Goal: Browse casually: Explore the website without a specific task or goal

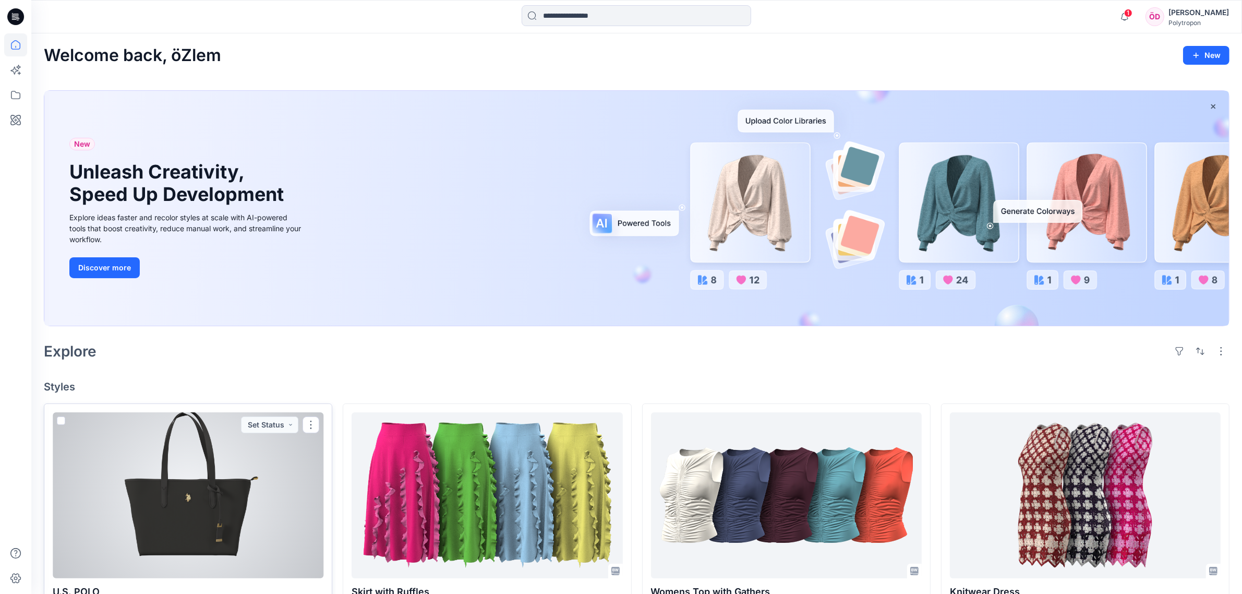
click at [240, 496] on div at bounding box center [188, 495] width 271 height 166
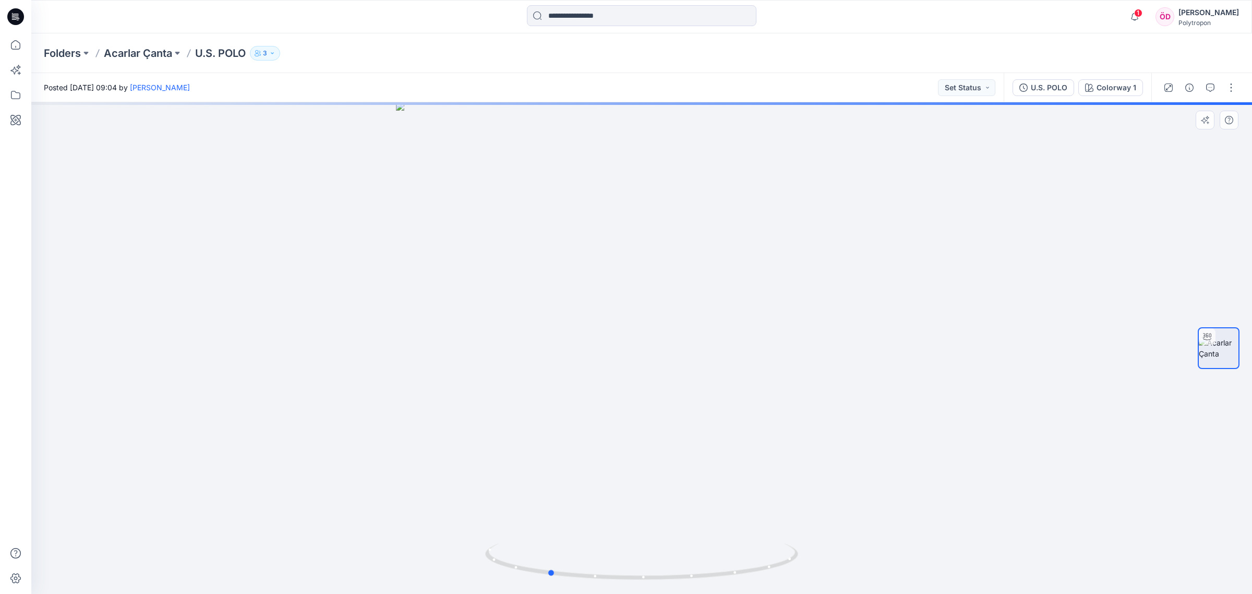
drag, startPoint x: 987, startPoint y: 354, endPoint x: 895, endPoint y: 361, distance: 92.6
click at [895, 361] on div at bounding box center [641, 347] width 1221 height 491
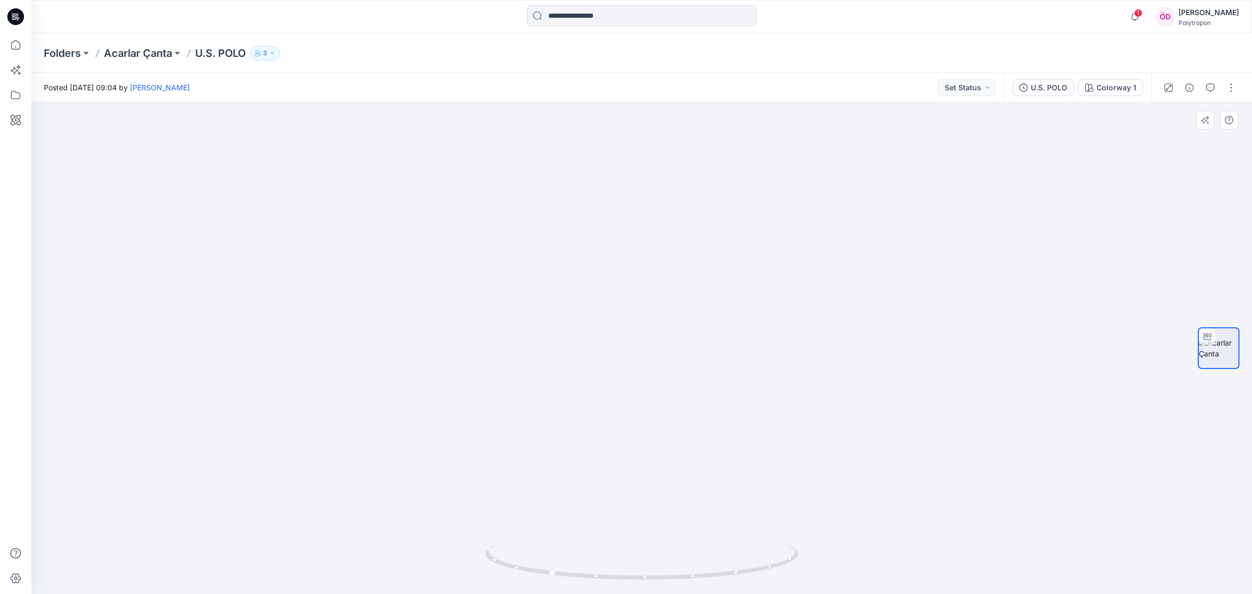
click at [250, 381] on img at bounding box center [641, 179] width 1163 height 827
drag, startPoint x: 693, startPoint y: 184, endPoint x: 687, endPoint y: 310, distance: 126.9
click at [687, 310] on img at bounding box center [636, 1] width 2137 height 1185
drag, startPoint x: 591, startPoint y: 586, endPoint x: 711, endPoint y: 572, distance: 121.3
click at [711, 572] on div at bounding box center [641, 347] width 1221 height 491
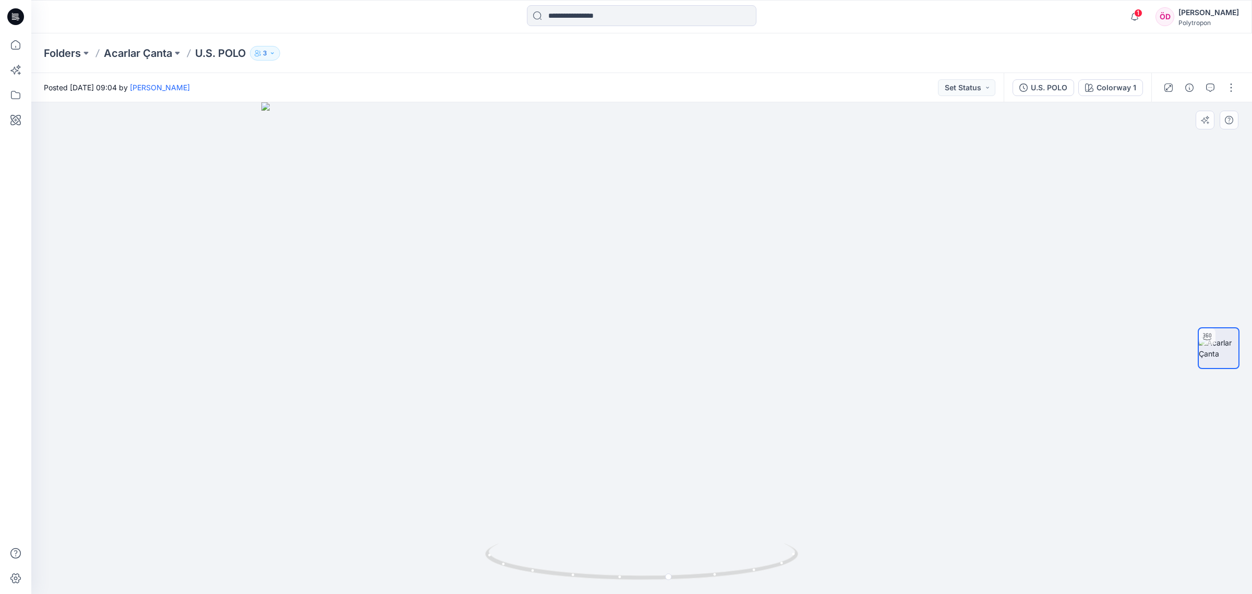
drag, startPoint x: 648, startPoint y: 155, endPoint x: 602, endPoint y: 451, distance: 300.0
click at [602, 451] on img at bounding box center [641, 348] width 761 height 492
drag, startPoint x: 788, startPoint y: 556, endPoint x: 710, endPoint y: 588, distance: 84.2
click at [710, 588] on div at bounding box center [641, 347] width 1221 height 491
drag, startPoint x: 663, startPoint y: 504, endPoint x: 734, endPoint y: 38, distance: 471.3
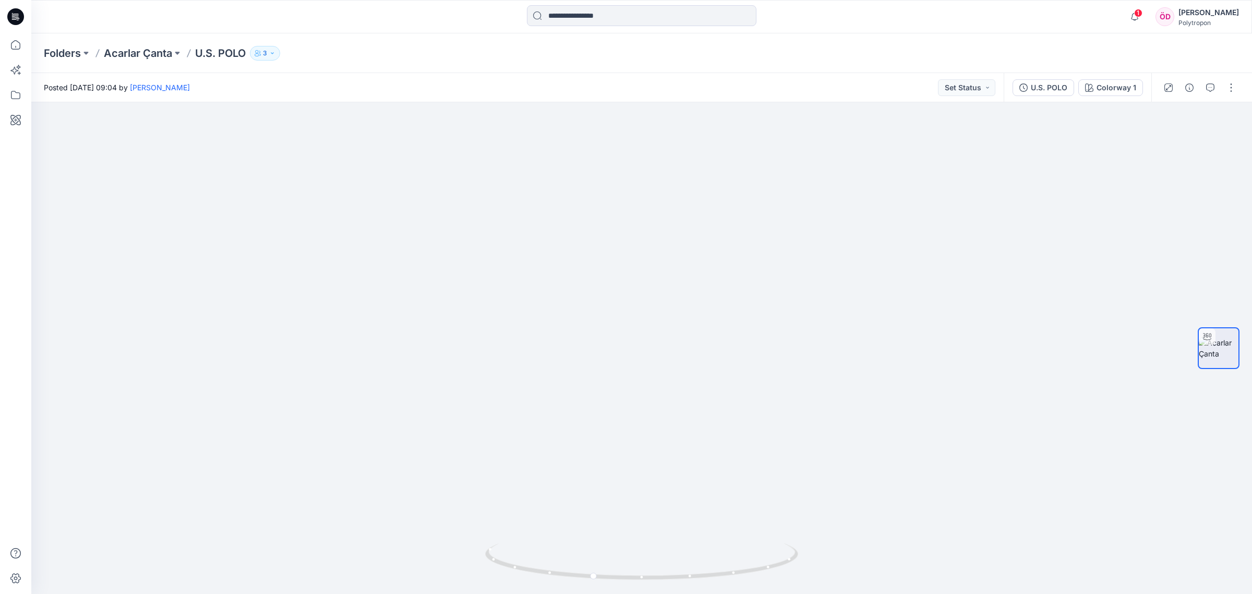
click at [737, 38] on div "Folders Acarlar Çanta U.S. POLO 3 Posted [DATE] 09:04 by [PERSON_NAME] Set Stat…" at bounding box center [641, 313] width 1221 height 560
drag, startPoint x: 739, startPoint y: 407, endPoint x: 726, endPoint y: 229, distance: 178.9
drag, startPoint x: 846, startPoint y: 199, endPoint x: 773, endPoint y: 430, distance: 242.9
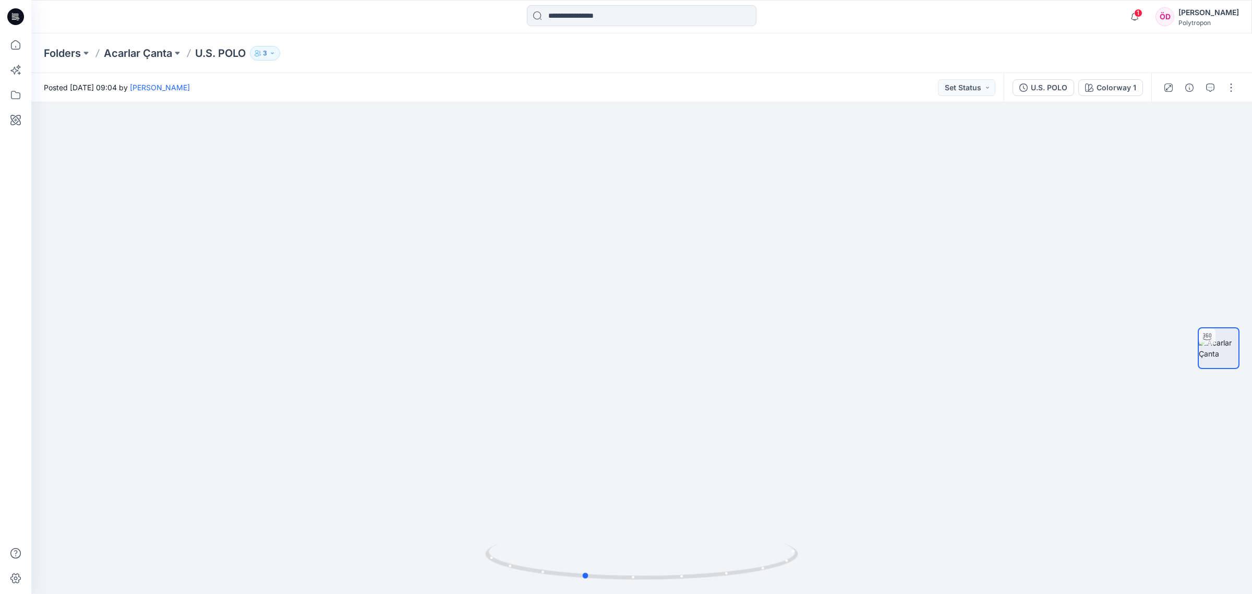
drag, startPoint x: 645, startPoint y: 585, endPoint x: 636, endPoint y: 597, distance: 15.0
click at [636, 593] on html "1 Notifications Your style U.S. POLO is ready 1 new Colorways 1 hours ago [PERS…" at bounding box center [626, 297] width 1252 height 594
drag, startPoint x: 491, startPoint y: 418, endPoint x: 504, endPoint y: 468, distance: 51.8
click at [482, 426] on img at bounding box center [641, 343] width 525 height 501
drag, startPoint x: 549, startPoint y: 575, endPoint x: 628, endPoint y: 574, distance: 78.8
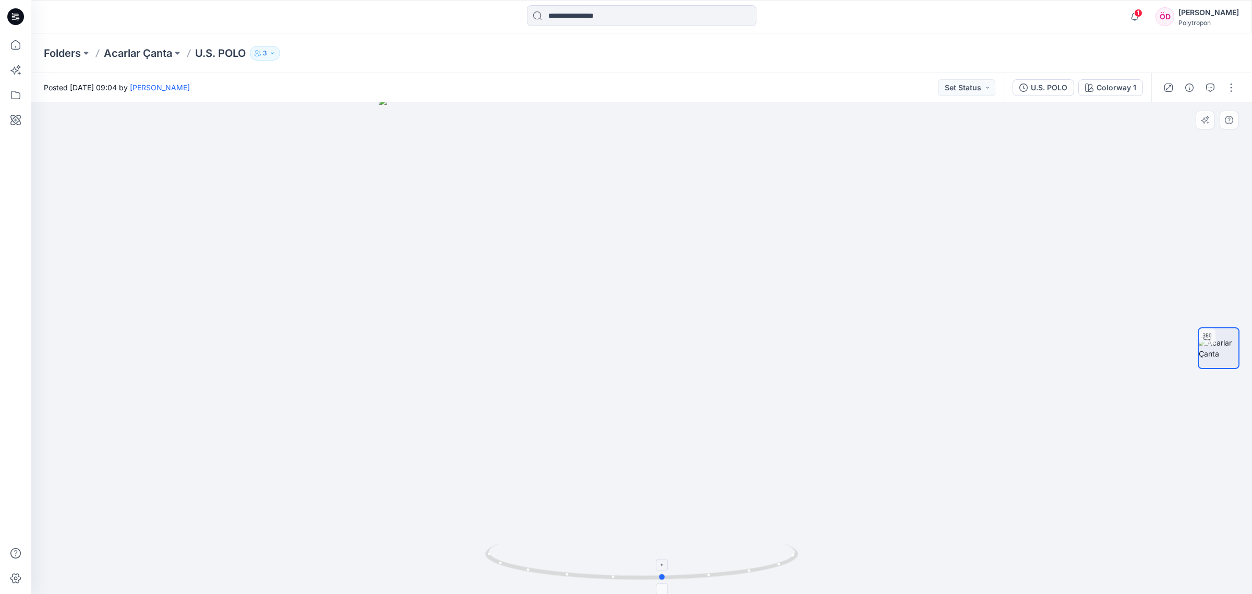
click at [628, 574] on icon at bounding box center [643, 562] width 316 height 39
drag, startPoint x: 705, startPoint y: 549, endPoint x: 773, endPoint y: 218, distance: 338.3
click at [759, 175] on div at bounding box center [641, 347] width 1221 height 491
drag, startPoint x: 864, startPoint y: 455, endPoint x: 837, endPoint y: 116, distance: 340.7
click at [838, 116] on img at bounding box center [625, 144] width 1734 height 899
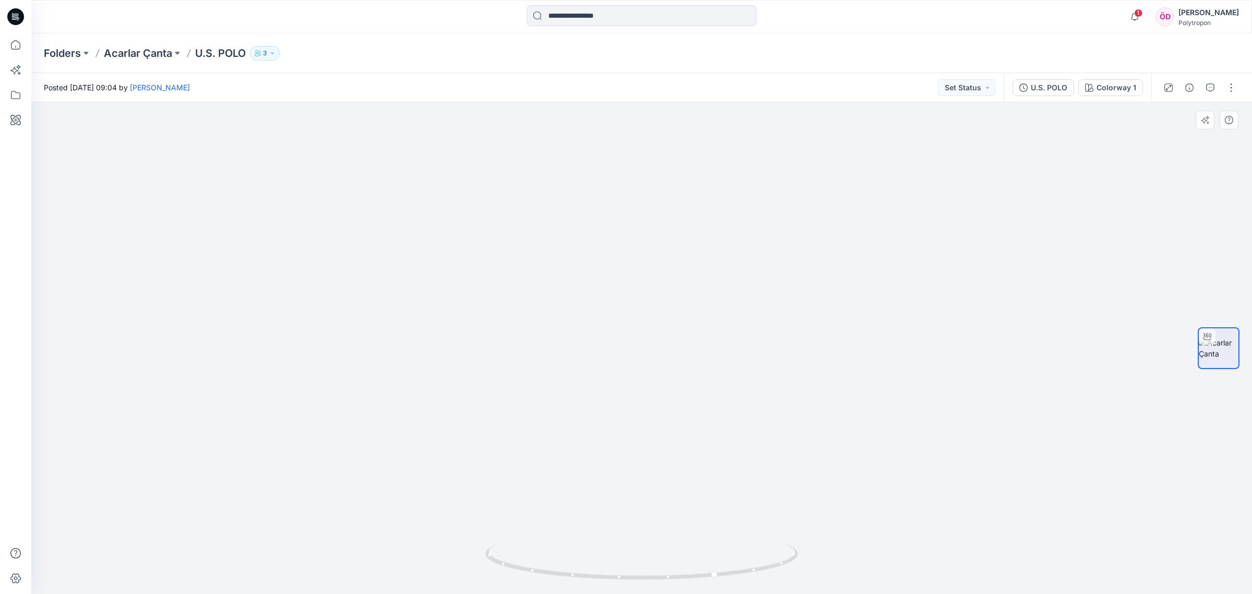
drag, startPoint x: 895, startPoint y: 467, endPoint x: 868, endPoint y: 346, distance: 124.5
click at [869, 346] on img at bounding box center [603, 35] width 1734 height 1117
drag, startPoint x: 691, startPoint y: 283, endPoint x: 689, endPoint y: 458, distance: 174.3
click at [694, 467] on img at bounding box center [578, 24] width 2137 height 1140
